Goal: Information Seeking & Learning: Learn about a topic

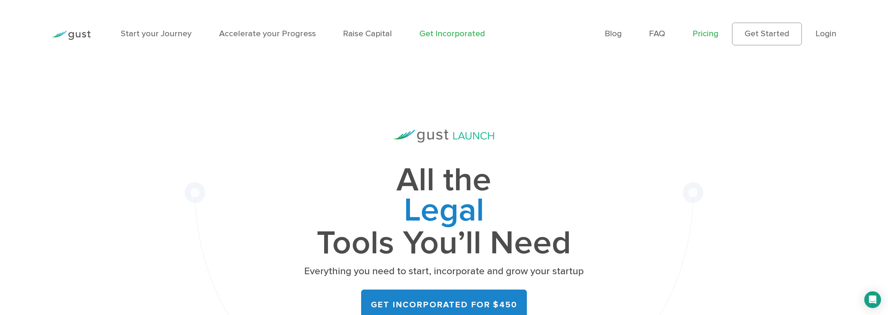
click at [709, 32] on link "Pricing" at bounding box center [705, 34] width 26 height 10
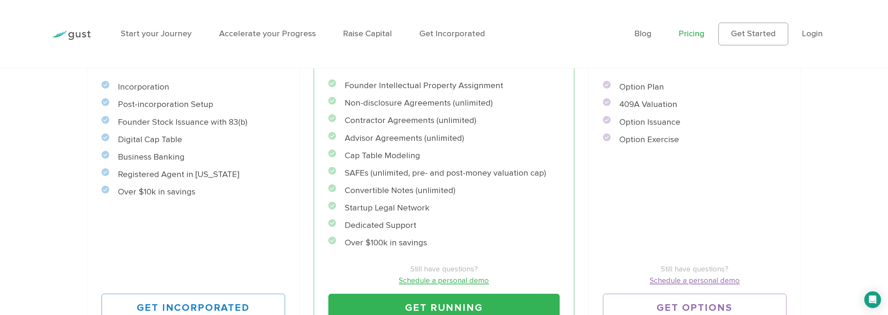
scroll to position [292, 0]
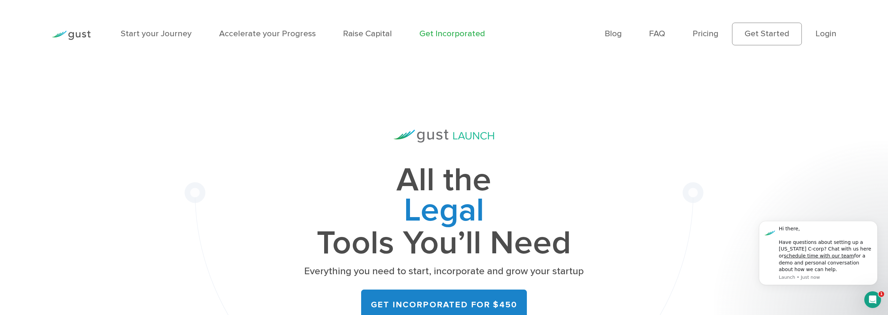
click at [447, 32] on link "Get Incorporated" at bounding box center [452, 34] width 66 height 10
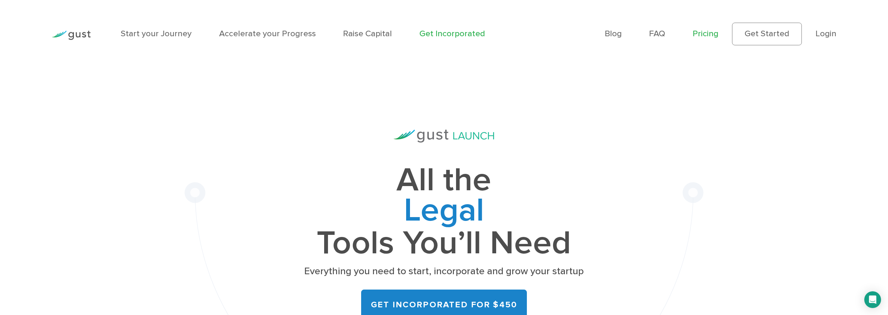
click at [704, 35] on link "Pricing" at bounding box center [705, 34] width 26 height 10
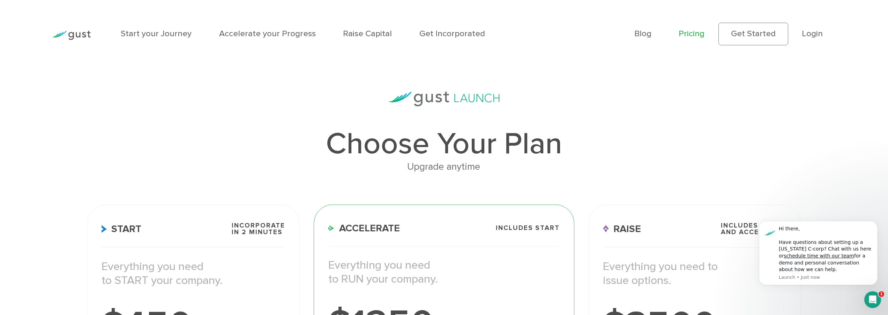
click at [539, 226] on span "Includes START" at bounding box center [528, 228] width 64 height 7
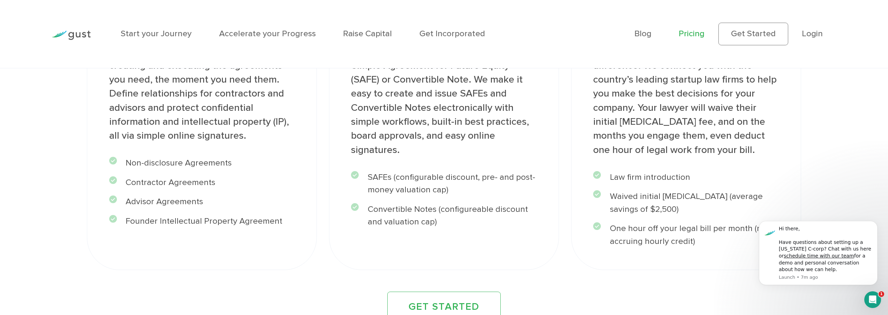
scroll to position [1267, 0]
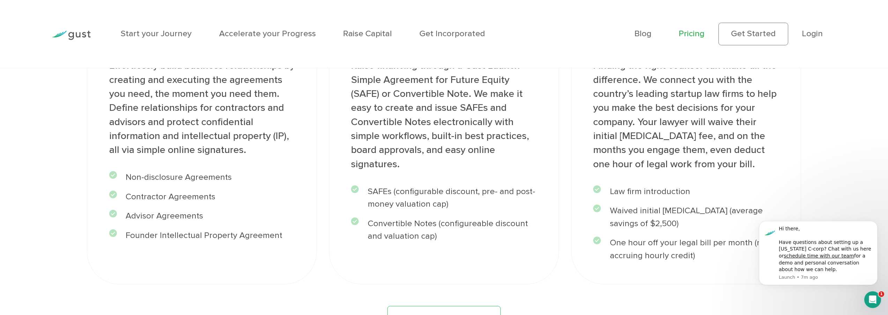
drag, startPoint x: 127, startPoint y: 197, endPoint x: 250, endPoint y: 197, distance: 122.8
click at [250, 184] on li "Non-disclosure Agreements" at bounding box center [202, 177] width 186 height 13
copy li "Non-disclosure Agreements"
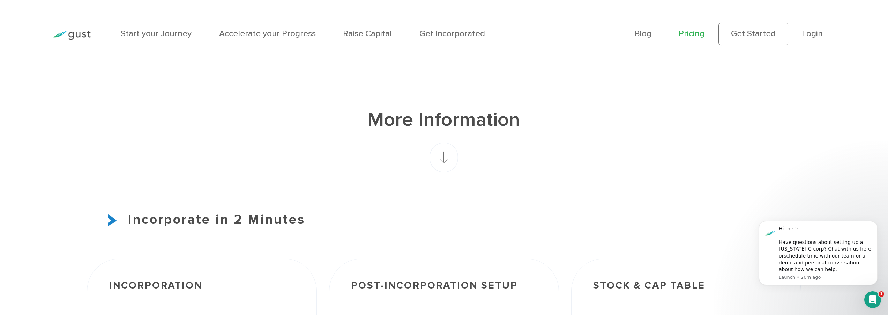
scroll to position [0, 0]
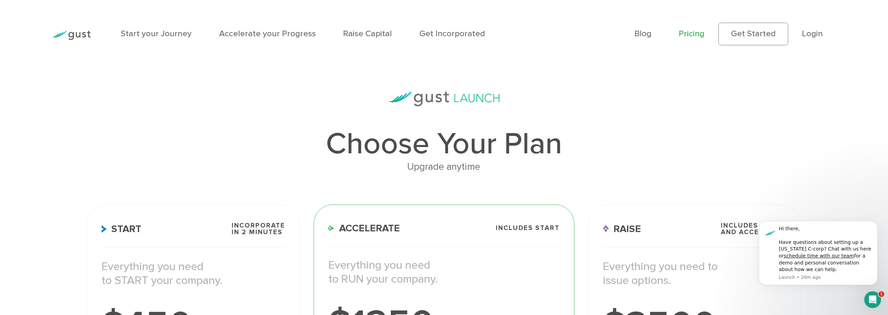
click at [486, 231] on h3 "Accelerate Includes START" at bounding box center [443, 235] width 231 height 24
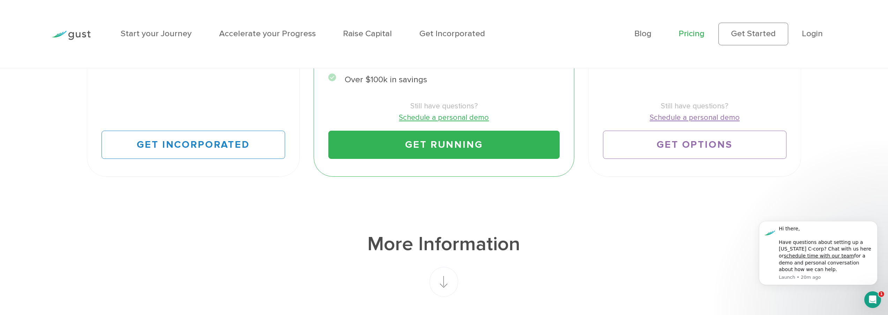
scroll to position [368, 0]
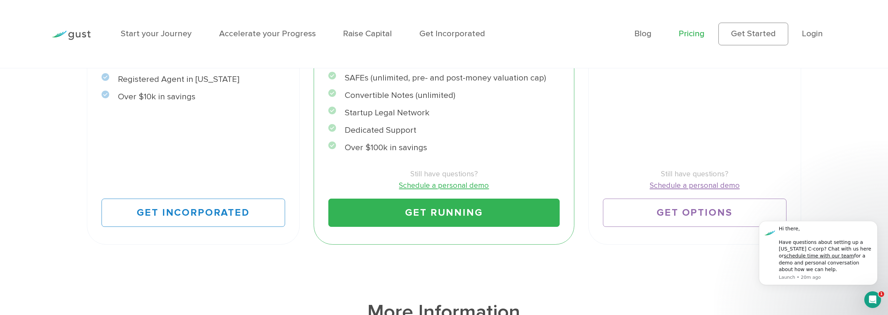
click at [482, 217] on link "Get Running" at bounding box center [443, 213] width 231 height 28
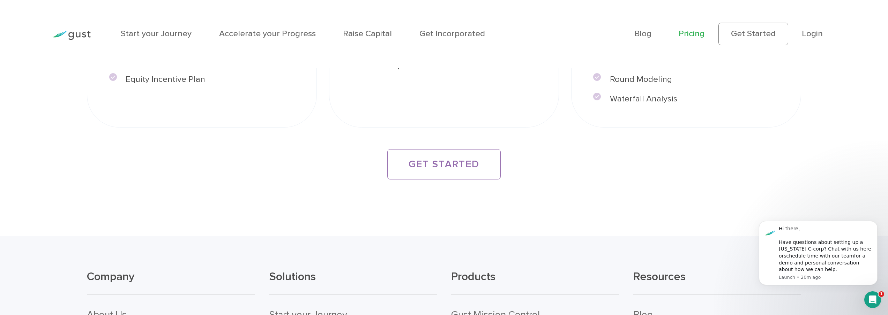
scroll to position [1993, 0]
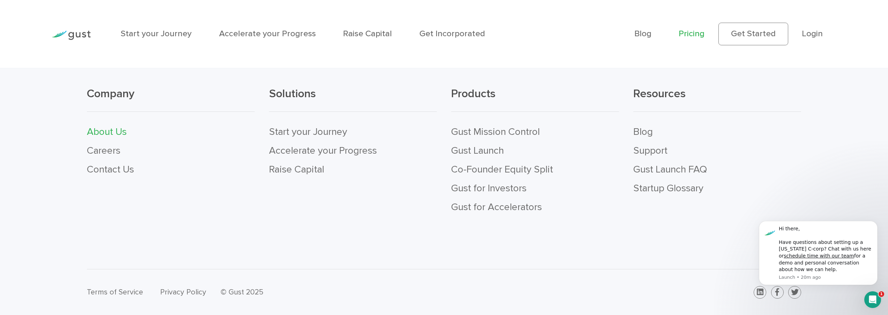
click at [109, 135] on link "About Us" at bounding box center [107, 132] width 40 height 12
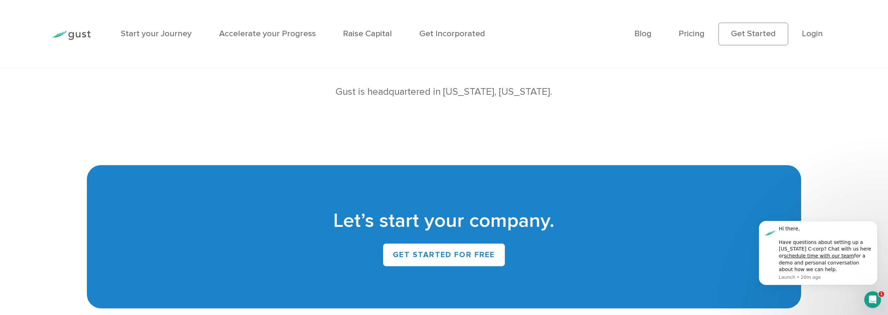
scroll to position [581, 0]
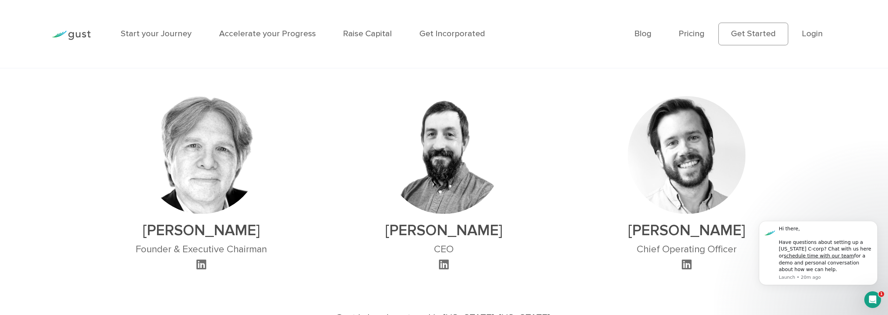
click at [201, 267] on icon at bounding box center [201, 264] width 10 height 11
